Goal: Task Accomplishment & Management: Complete application form

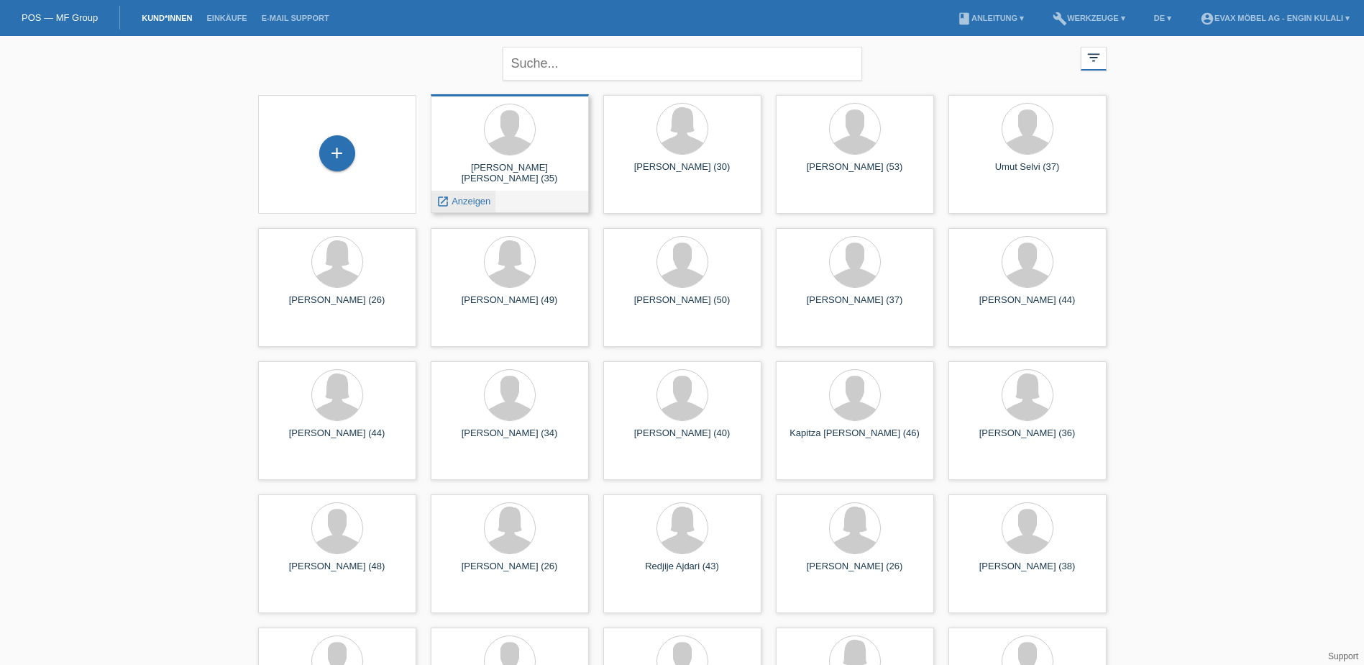
click at [465, 196] on span "Anzeigen" at bounding box center [471, 201] width 39 height 11
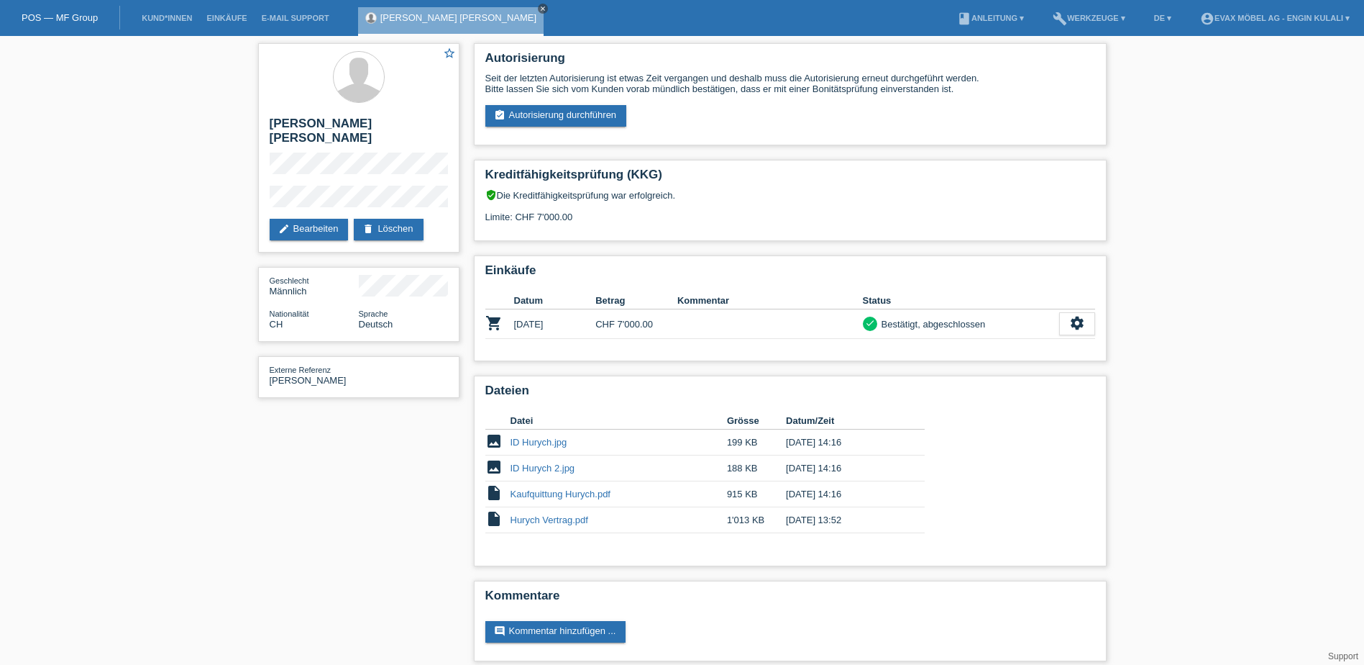
click at [539, 7] on icon "close" at bounding box center [542, 8] width 7 height 7
click at [159, 17] on link "Kund*innen" at bounding box center [167, 18] width 65 height 9
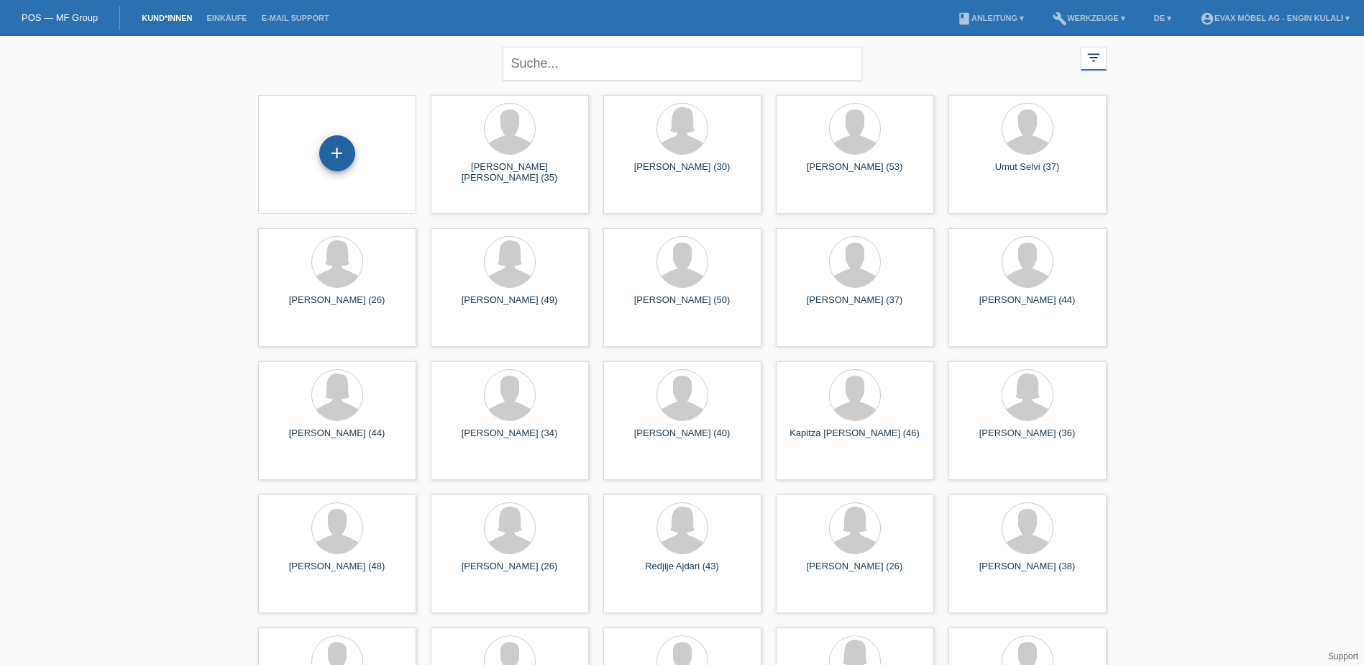
click at [339, 147] on div "+" at bounding box center [337, 153] width 36 height 36
